Goal: Transaction & Acquisition: Purchase product/service

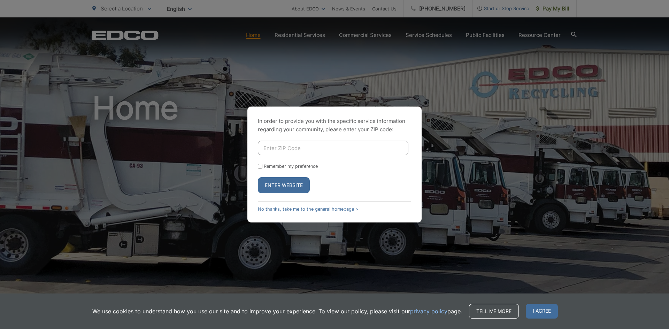
click at [323, 144] on input "Enter ZIP Code" at bounding box center [333, 148] width 150 height 15
type input "92075"
click at [295, 184] on button "Enter Website" at bounding box center [284, 185] width 52 height 16
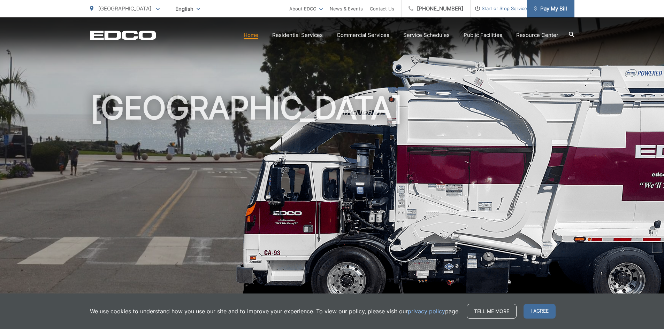
click at [551, 7] on span "Pay My Bill" at bounding box center [550, 9] width 33 height 8
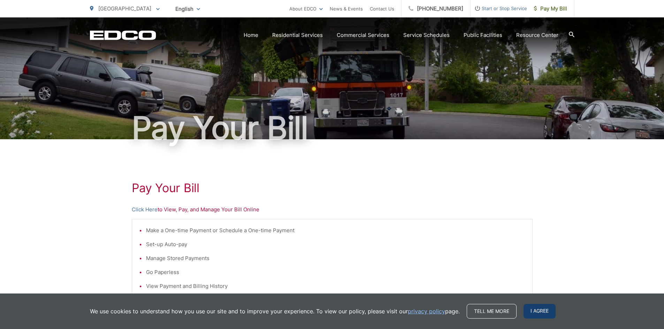
click at [540, 307] on span "I agree" at bounding box center [539, 311] width 32 height 15
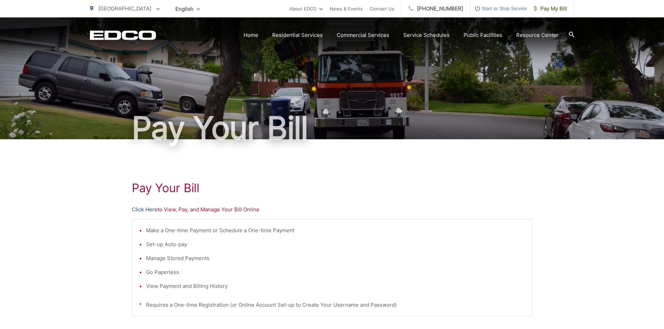
click at [150, 210] on link "Click Here" at bounding box center [145, 210] width 26 height 8
